Goal: Information Seeking & Learning: Learn about a topic

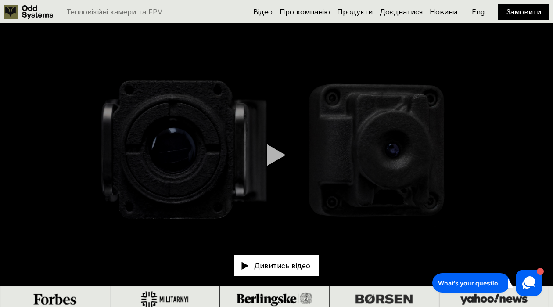
click at [286, 161] on video at bounding box center [276, 155] width 553 height 262
click at [274, 158] on div at bounding box center [276, 155] width 18 height 22
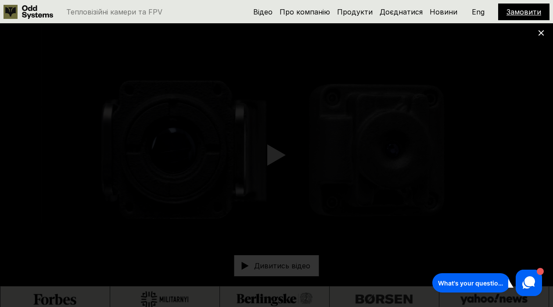
click at [27, 200] on div at bounding box center [276, 153] width 553 height 307
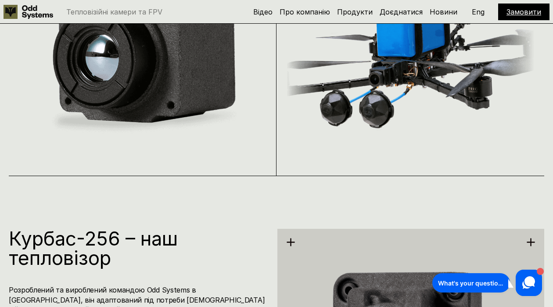
scroll to position [791, 0]
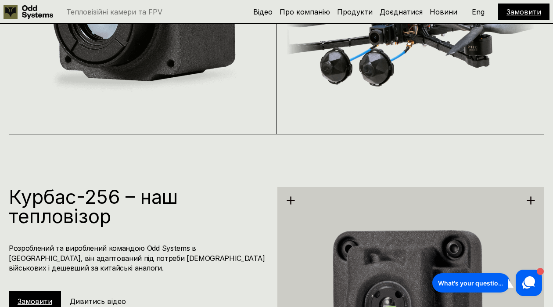
click at [100, 222] on h1 "Курбас-256 – наш тепловізор" at bounding box center [138, 206] width 258 height 39
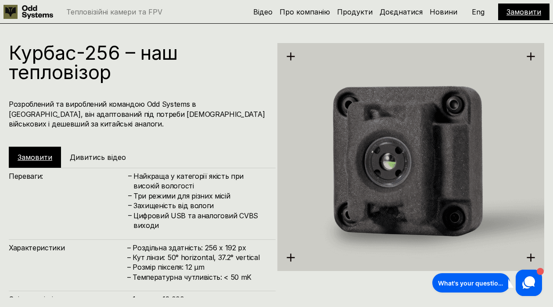
scroll to position [940, 0]
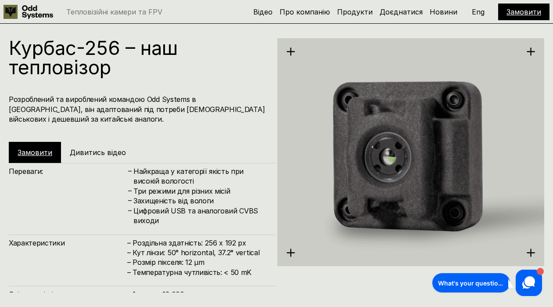
click at [109, 155] on h5 "Дивитись відео" at bounding box center [98, 152] width 56 height 10
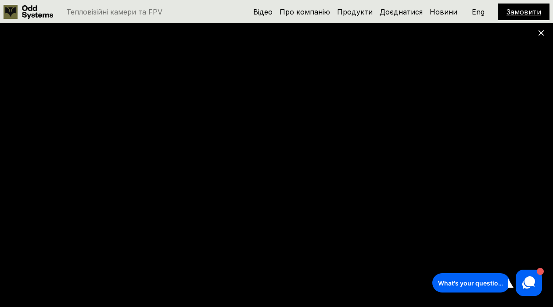
click at [22, 230] on div at bounding box center [276, 153] width 553 height 307
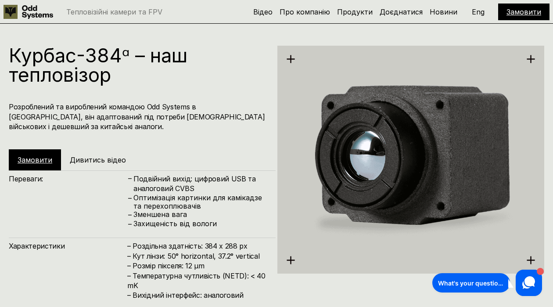
scroll to position [1281, 0]
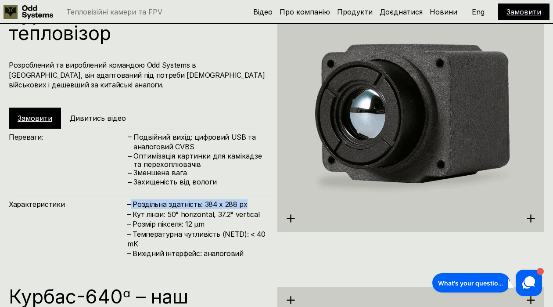
drag, startPoint x: 133, startPoint y: 204, endPoint x: 245, endPoint y: 203, distance: 112.4
click at [245, 203] on h4 "– Роздільна здатність: 384 x 288 px – Кут лінзи: 50° horizontal, 37.2° vertical…" at bounding box center [197, 233] width 140 height 69
copy h4 "Роздільна здатність: 384 x 288 px"
drag, startPoint x: 131, startPoint y: 214, endPoint x: 255, endPoint y: 210, distance: 123.4
click at [255, 210] on h4 "– Роздільна здатність: 384 x 288 px – Кут лінзи: 50° horizontal, 37.2° vertical…" at bounding box center [197, 233] width 140 height 69
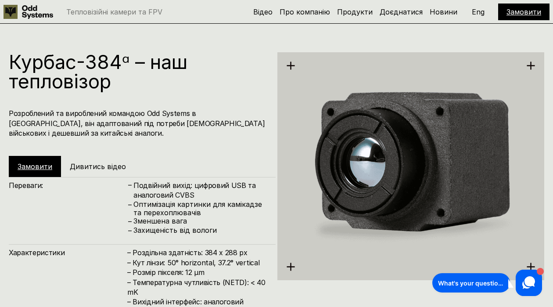
scroll to position [1297, 0]
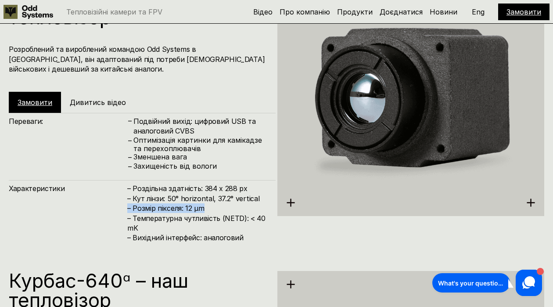
drag, startPoint x: 127, startPoint y: 207, endPoint x: 210, endPoint y: 209, distance: 83.4
click at [210, 209] on h4 "– Роздільна здатність: 384 x 288 px – Кут лінзи: 50° horizontal, 37.2° vertical…" at bounding box center [197, 217] width 140 height 69
copy h4 "– Розмір пікселя: 12 µm"
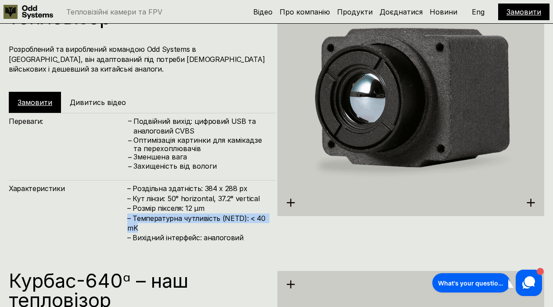
drag, startPoint x: 125, startPoint y: 218, endPoint x: 151, endPoint y: 223, distance: 26.9
click at [151, 223] on div "Характеристики – Роздільна здатність: 384 x 288 px – Кут лінзи: 50° horizontal,…" at bounding box center [142, 216] width 267 height 72
copy h4 "– Температурна чутливість (NETD): < 40 mK"
click at [212, 203] on h4 "– Роздільна здатність: 384 x 288 px – Кут лінзи: 50° horizontal, 37.2° vertical…" at bounding box center [197, 217] width 140 height 69
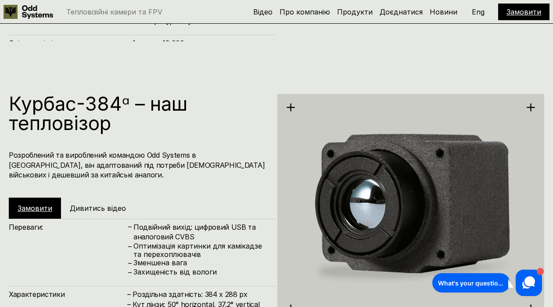
scroll to position [1298, 0]
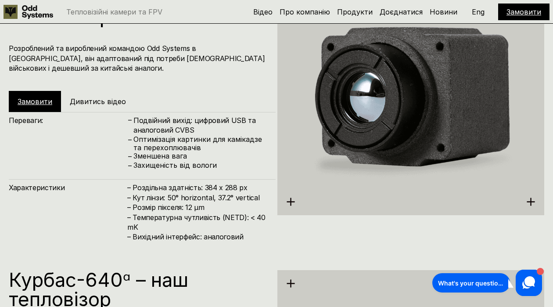
click at [101, 111] on div "Замовити Дивитись відео" at bounding box center [77, 101] width 137 height 21
click at [102, 102] on h5 "Дивитись відео" at bounding box center [98, 102] width 56 height 10
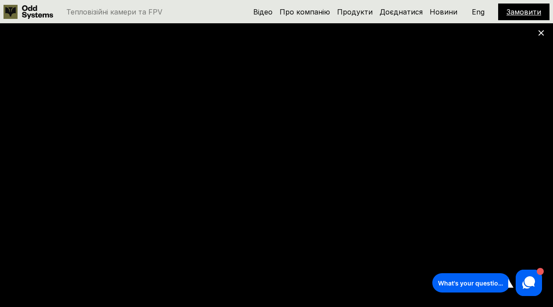
click at [538, 32] on icon at bounding box center [541, 33] width 6 height 6
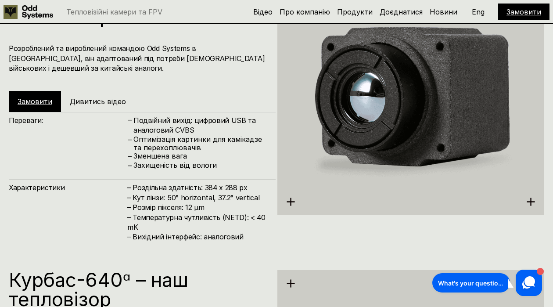
click at [450, 96] on img at bounding box center [410, 101] width 267 height 274
click at [461, 156] on img at bounding box center [410, 101] width 267 height 274
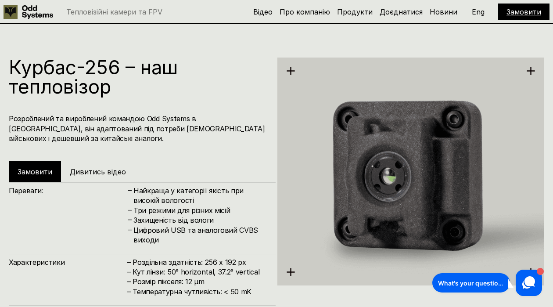
scroll to position [895, 0]
